Goal: Task Accomplishment & Management: Manage account settings

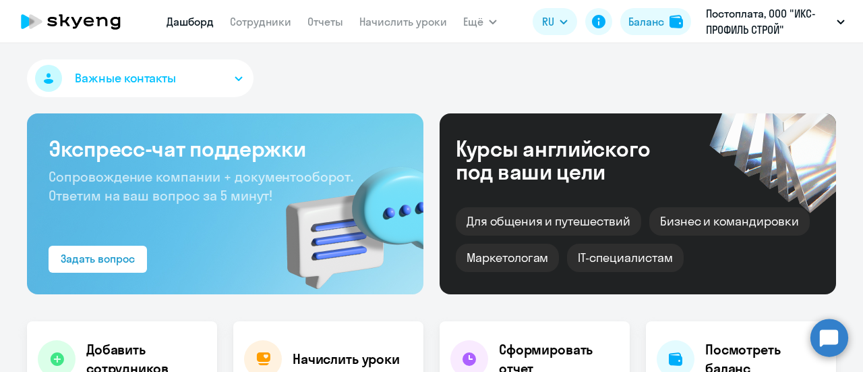
select select "30"
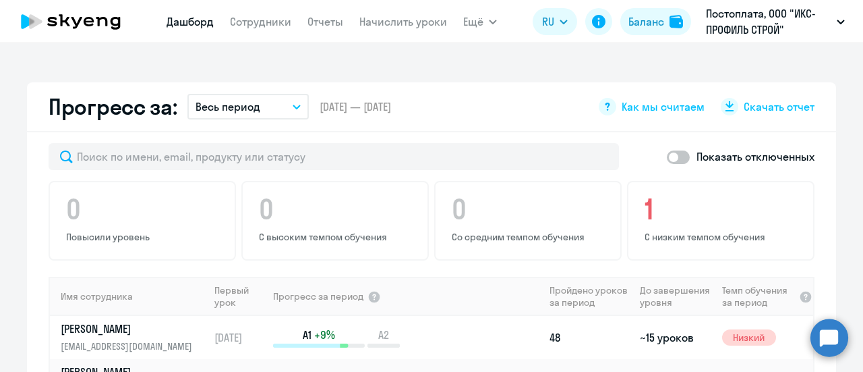
scroll to position [758, 0]
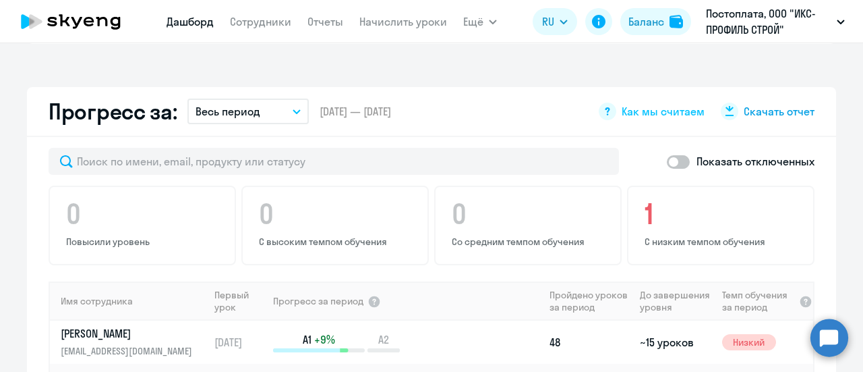
click at [777, 104] on span "Скачать отчет" at bounding box center [779, 111] width 71 height 15
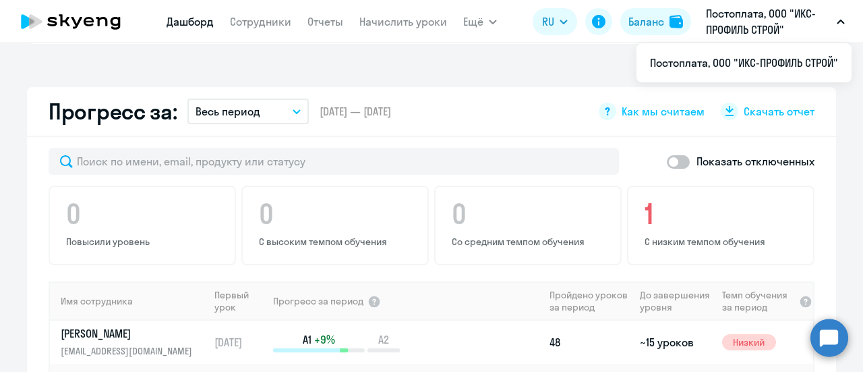
click at [847, 149] on app-progress-dashboard "Прогресс за: Весь период – [DATE] — [DATE] Как мы считаем Скачать отчет Показат…" at bounding box center [431, 359] width 863 height 544
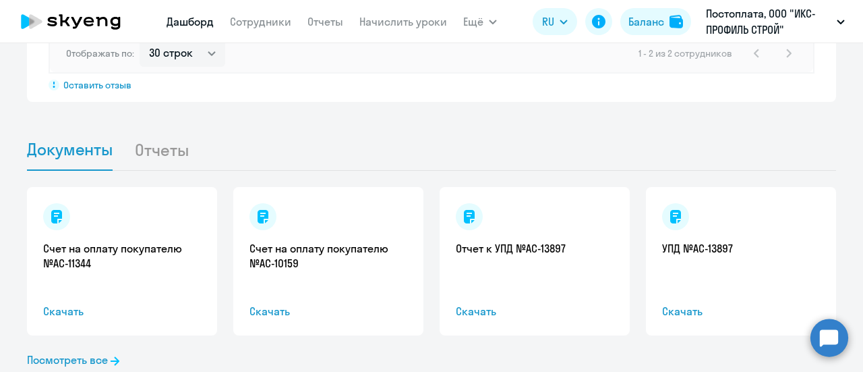
scroll to position [1303, 0]
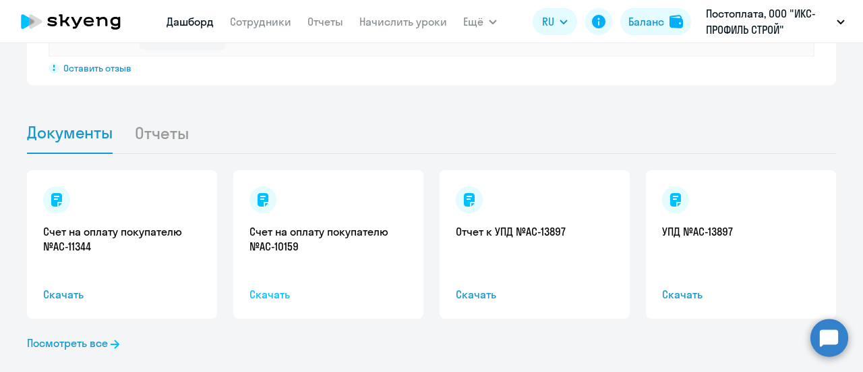
click at [263, 286] on span "Скачать" at bounding box center [329, 294] width 158 height 16
click at [67, 286] on span "Скачать" at bounding box center [122, 294] width 158 height 16
click at [646, 24] on div "Баланс" at bounding box center [647, 21] width 36 height 16
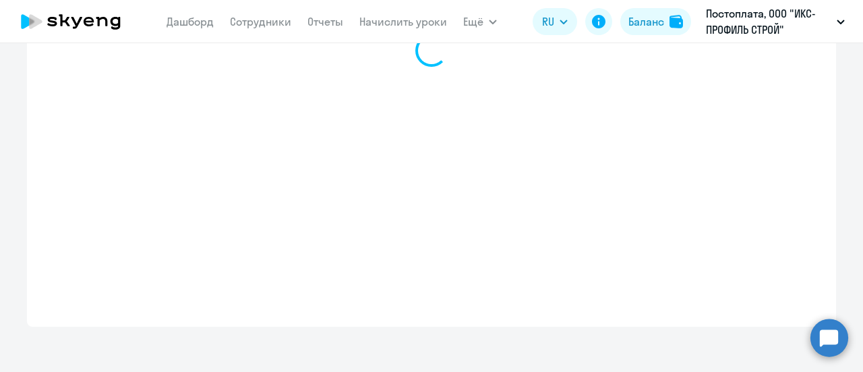
select select "english_adult_not_native_speaker"
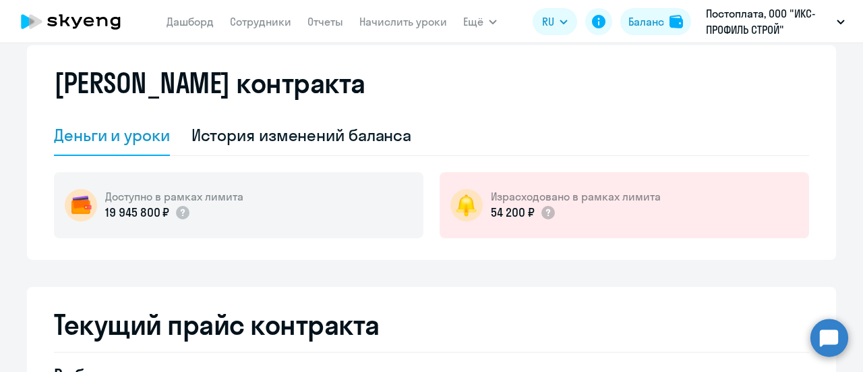
scroll to position [0, 0]
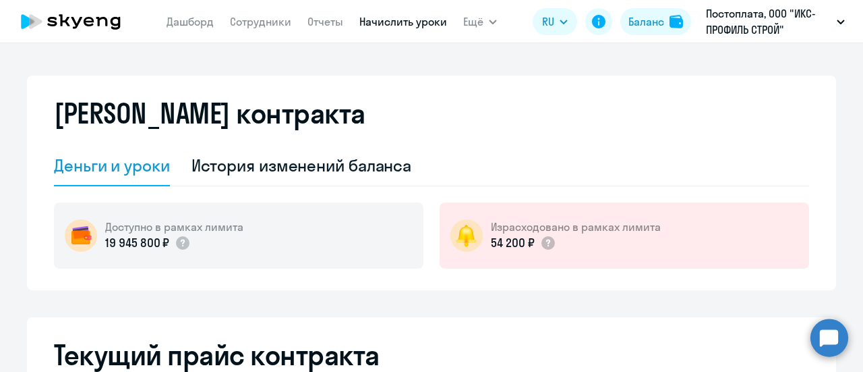
click at [420, 26] on link "Начислить уроки" at bounding box center [404, 21] width 88 height 13
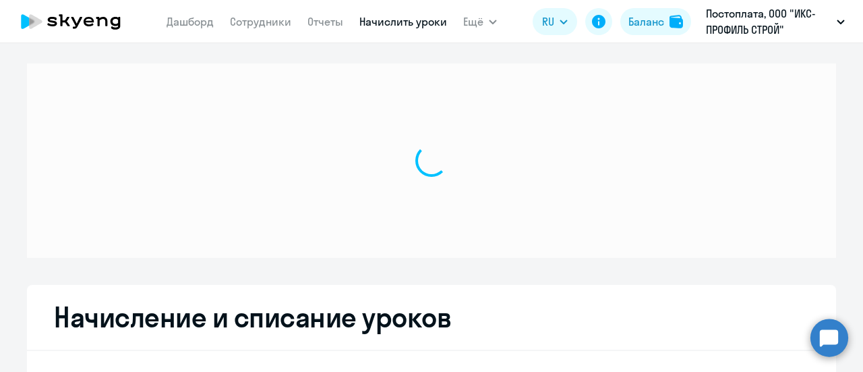
select select "10"
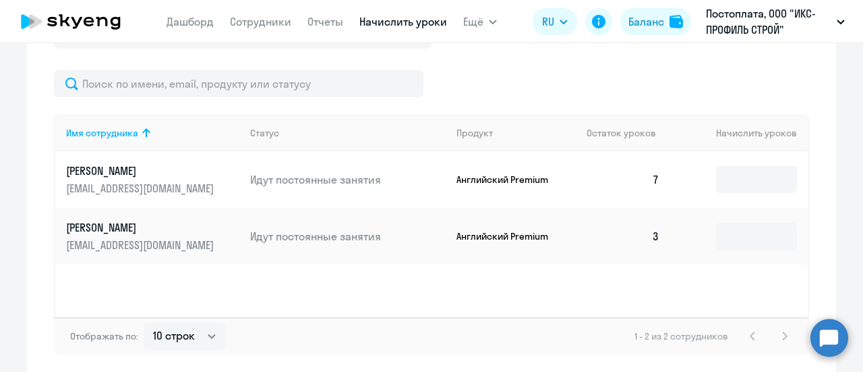
scroll to position [498, 0]
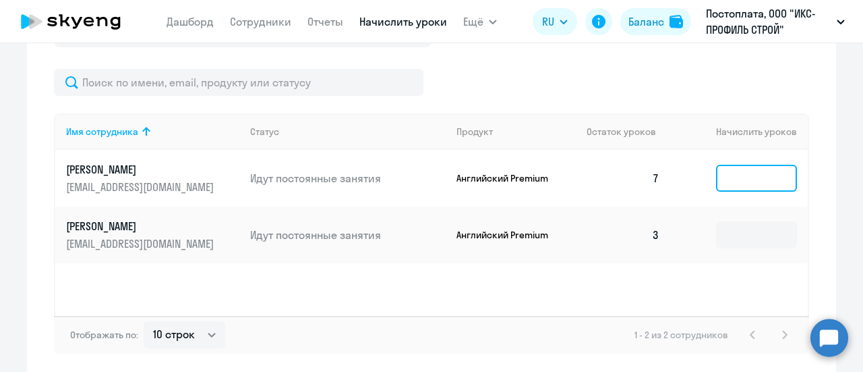
click at [733, 177] on input at bounding box center [756, 178] width 81 height 27
type input "3"
click at [746, 80] on div at bounding box center [431, 82] width 755 height 27
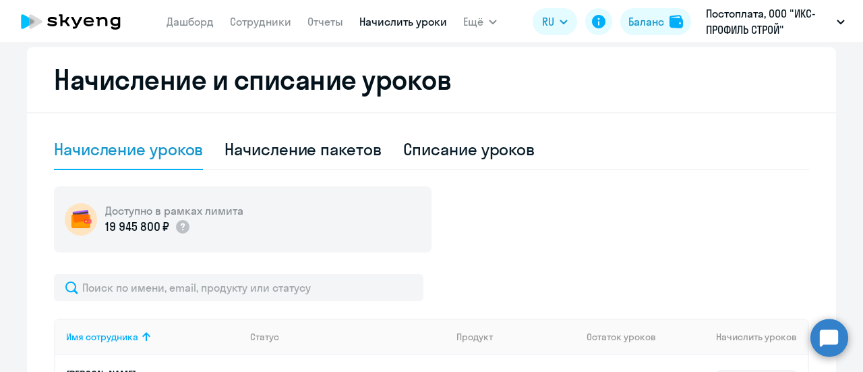
scroll to position [297, 0]
